Goal: Task Accomplishment & Management: Use online tool/utility

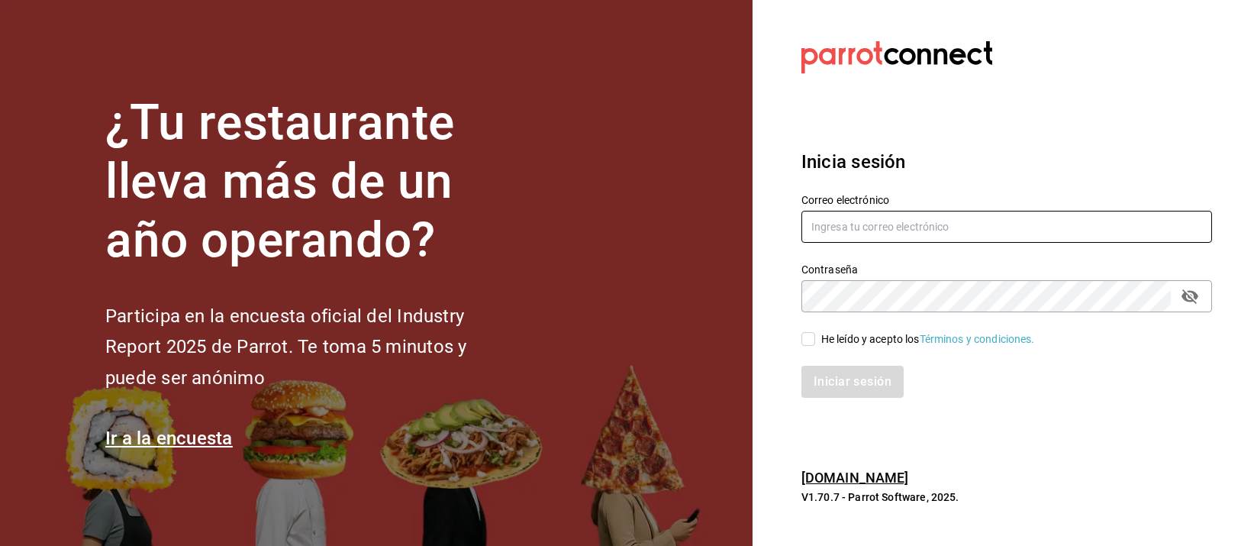
type input "[EMAIL_ADDRESS][DOMAIN_NAME]"
click at [869, 337] on div "He leído y acepto los Términos y condiciones." at bounding box center [928, 339] width 214 height 16
click at [815, 337] on input "He leído y acepto los Términos y condiciones." at bounding box center [809, 339] width 14 height 14
checkbox input "true"
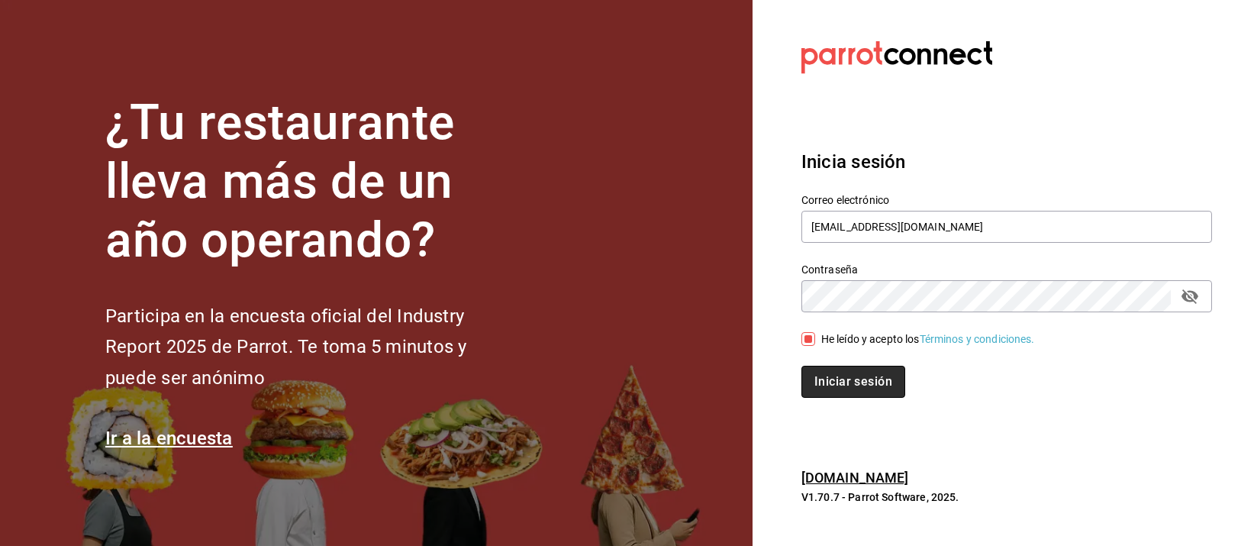
click at [859, 366] on button "Iniciar sesión" at bounding box center [854, 382] width 104 height 32
